Goal: Check status: Check status

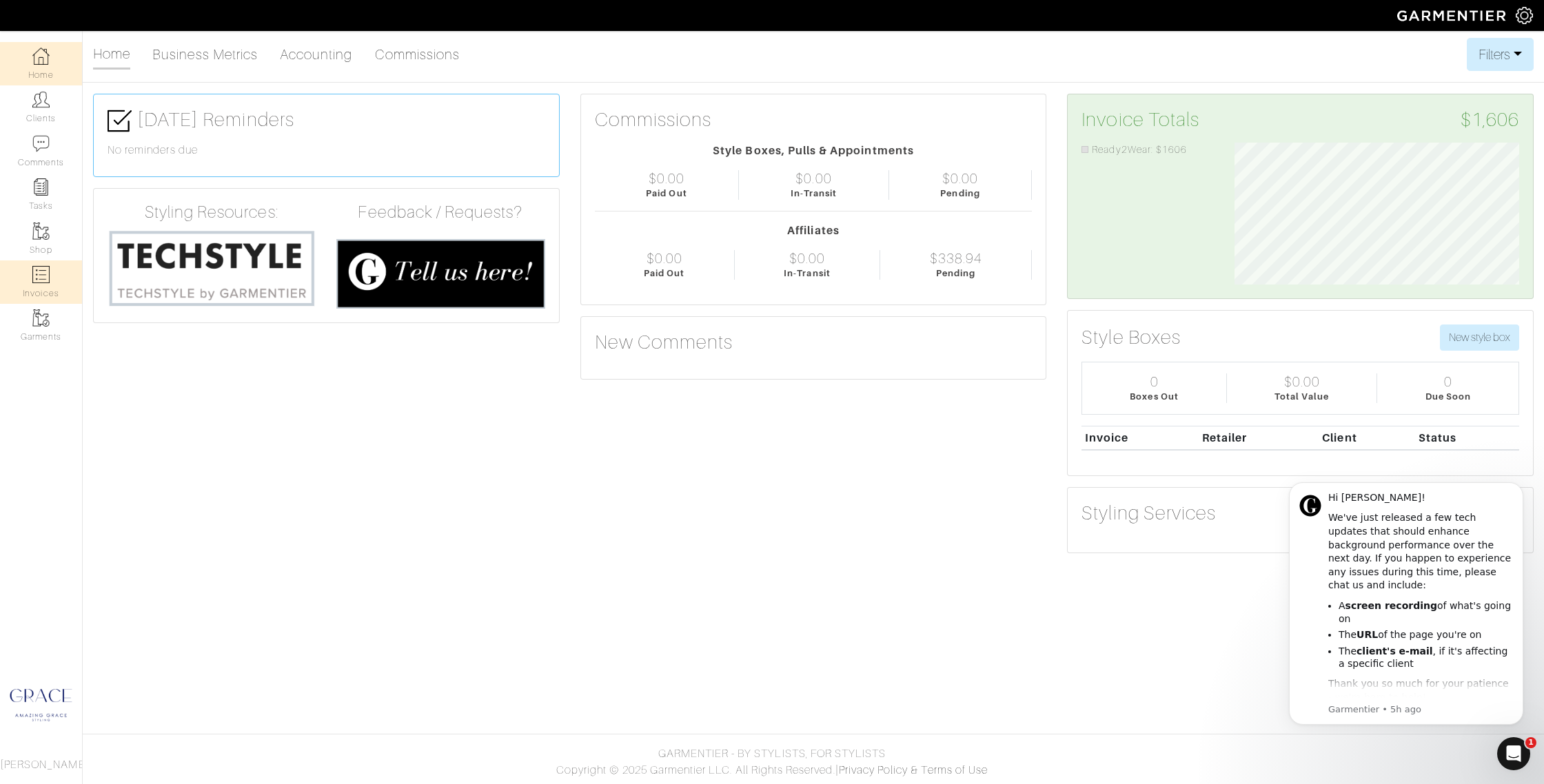
click at [39, 296] on link "Invoices" at bounding box center [41, 282] width 82 height 43
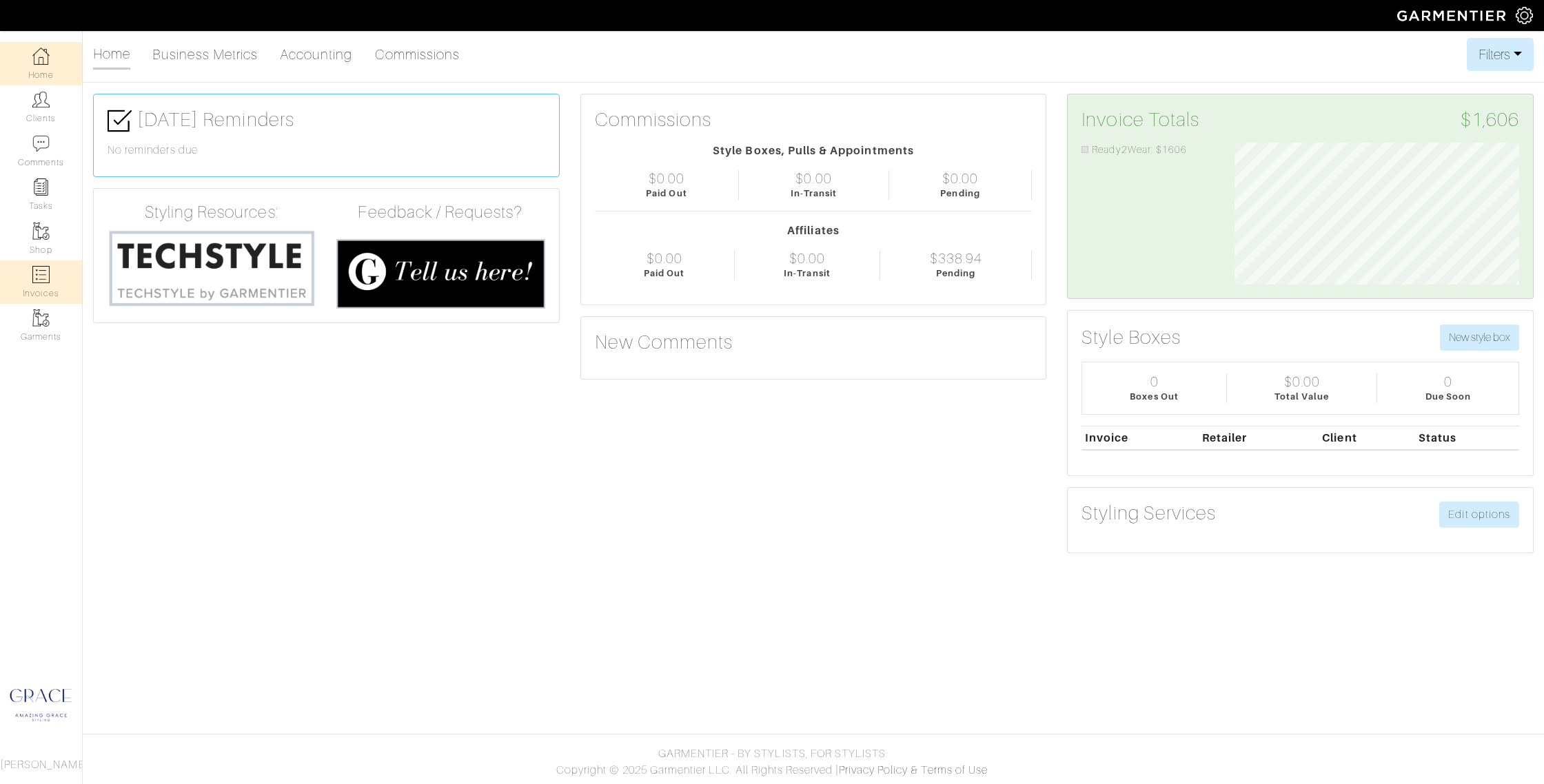
select select
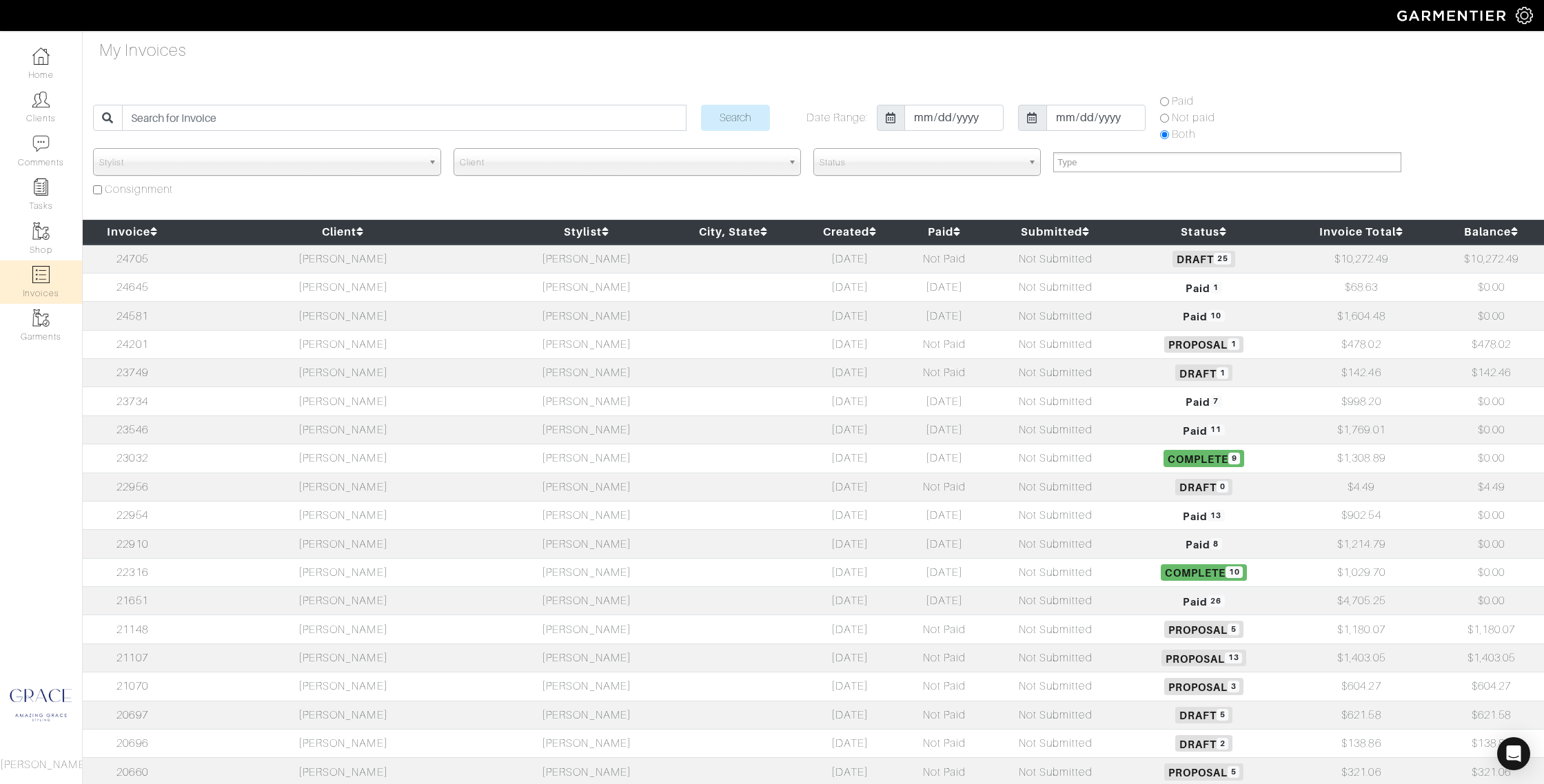
click at [286, 258] on td "[PERSON_NAME]" at bounding box center [344, 259] width 323 height 29
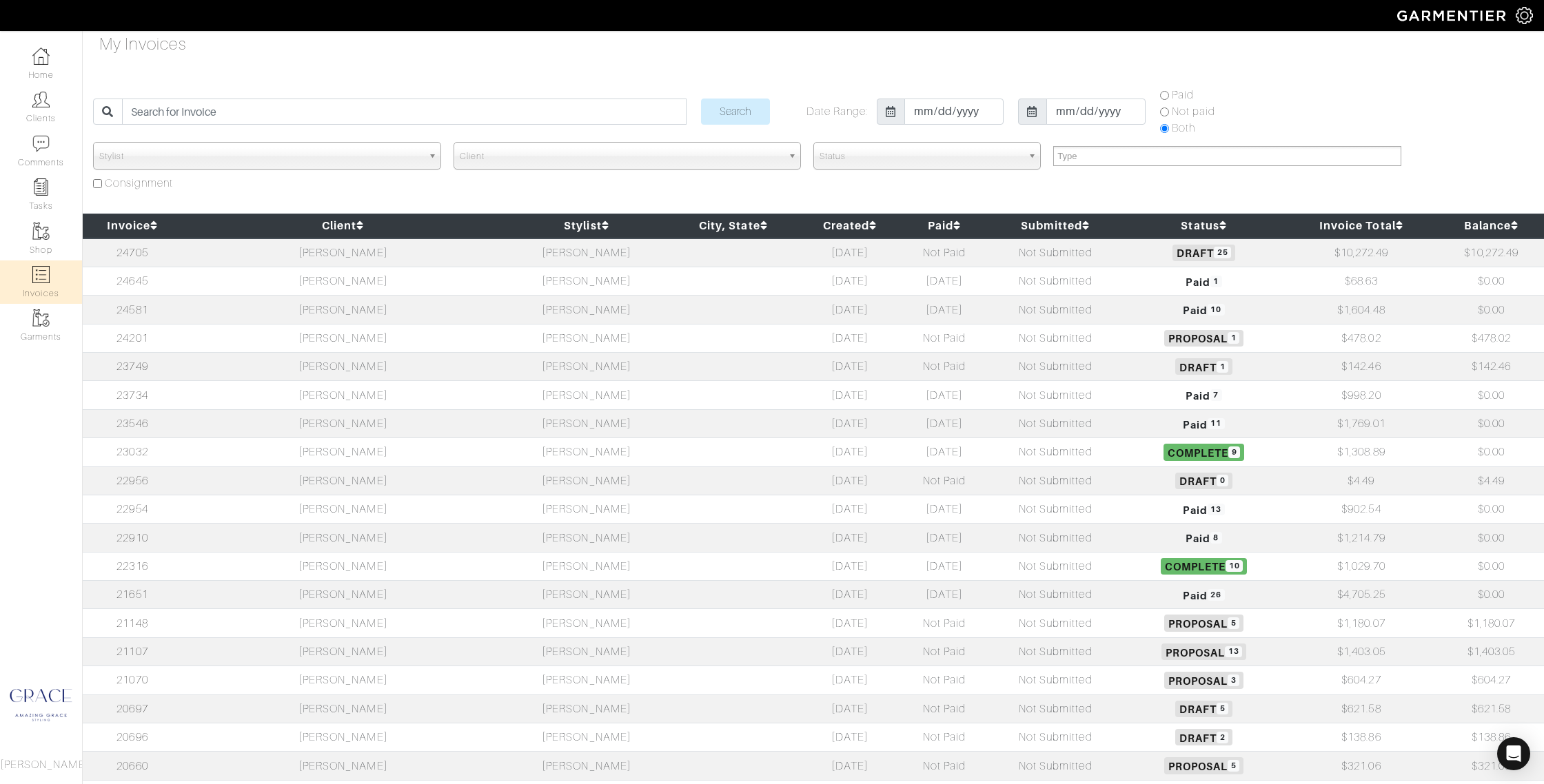
scroll to position [9, 0]
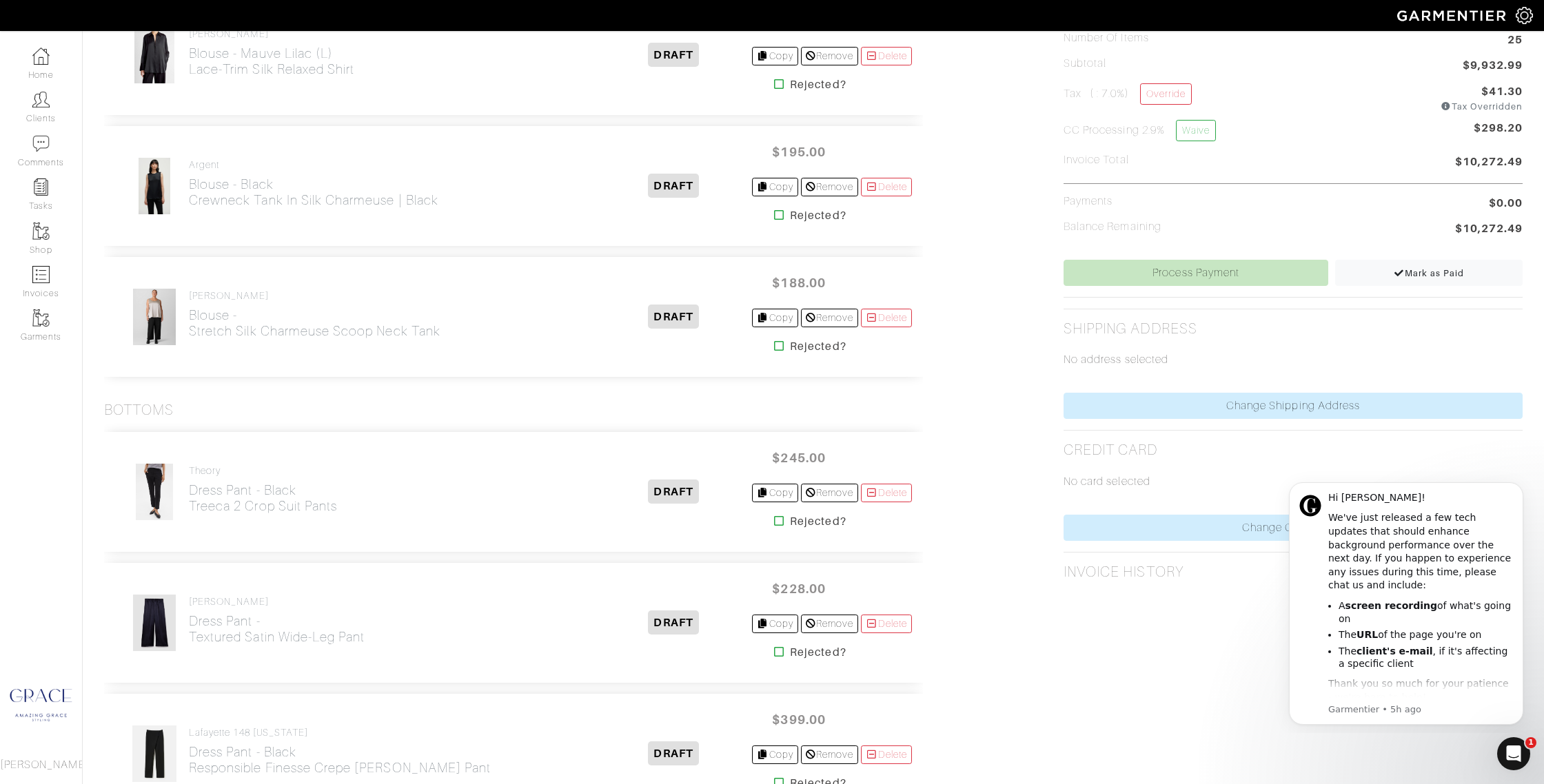
scroll to position [393, 0]
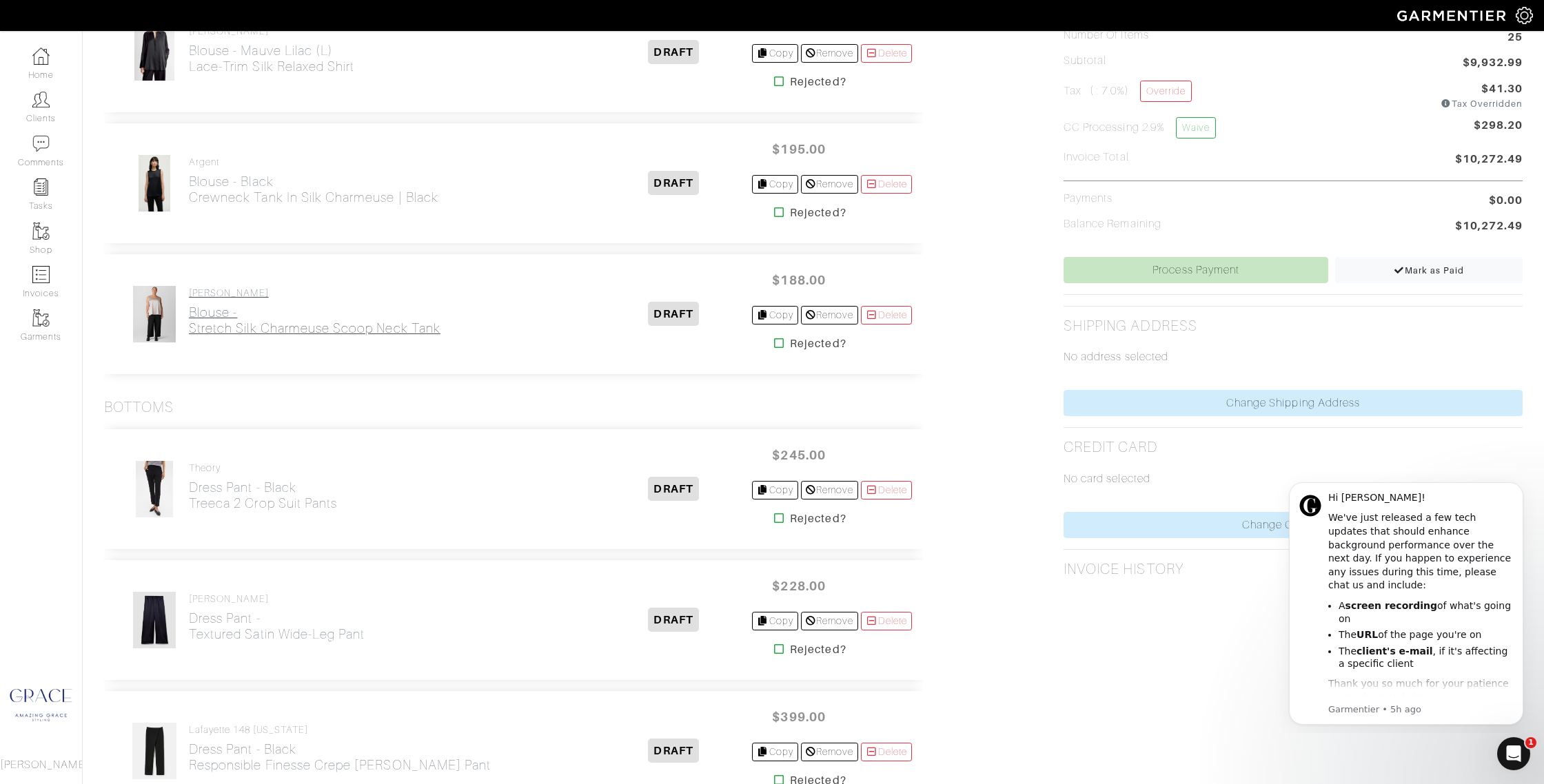
click at [220, 308] on h2 "Blouse - Stretch Silk Charmeuse Scoop Neck Tank" at bounding box center [315, 320] width 252 height 32
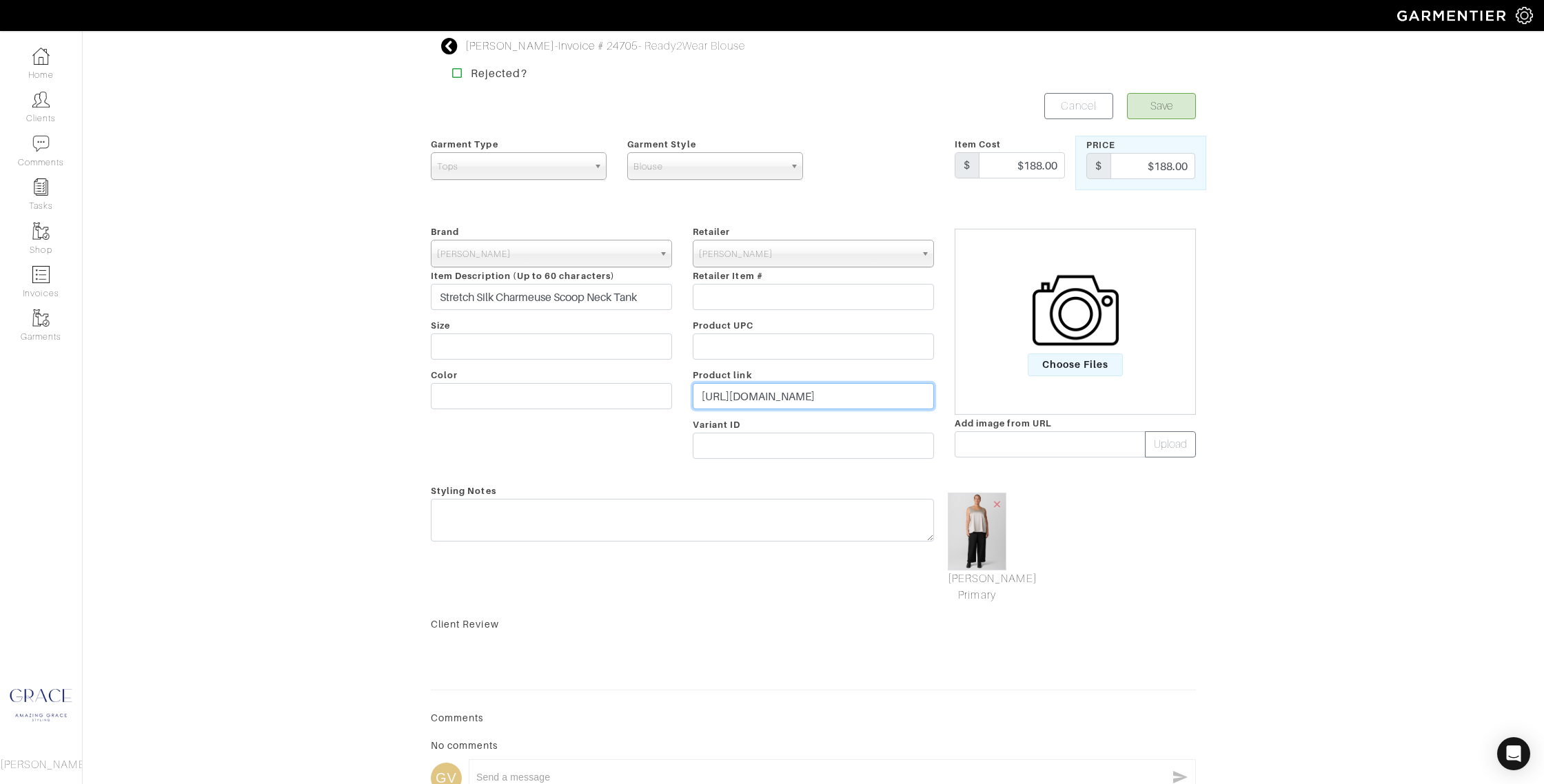
scroll to position [0, 388]
drag, startPoint x: 701, startPoint y: 398, endPoint x: 1044, endPoint y: 410, distance: 343.2
click at [1050, 411] on div "Brand - 032c 1017 ALYX 9SM 111SKIN 11 by [PERSON_NAME] 11 [PERSON_NAME] 12 Stor…" at bounding box center [813, 344] width 786 height 242
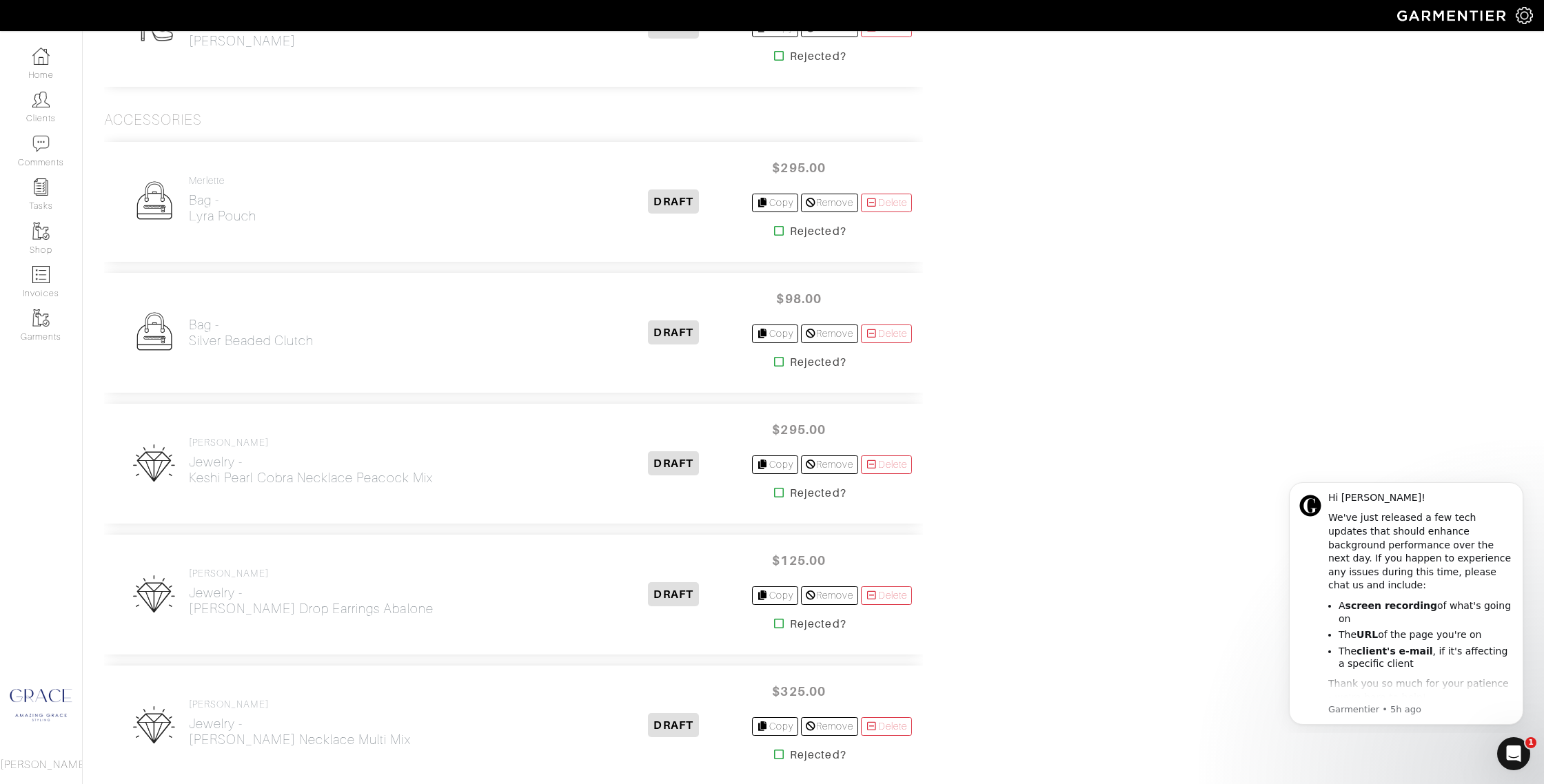
scroll to position [2750, 0]
